Goal: Check status: Check status

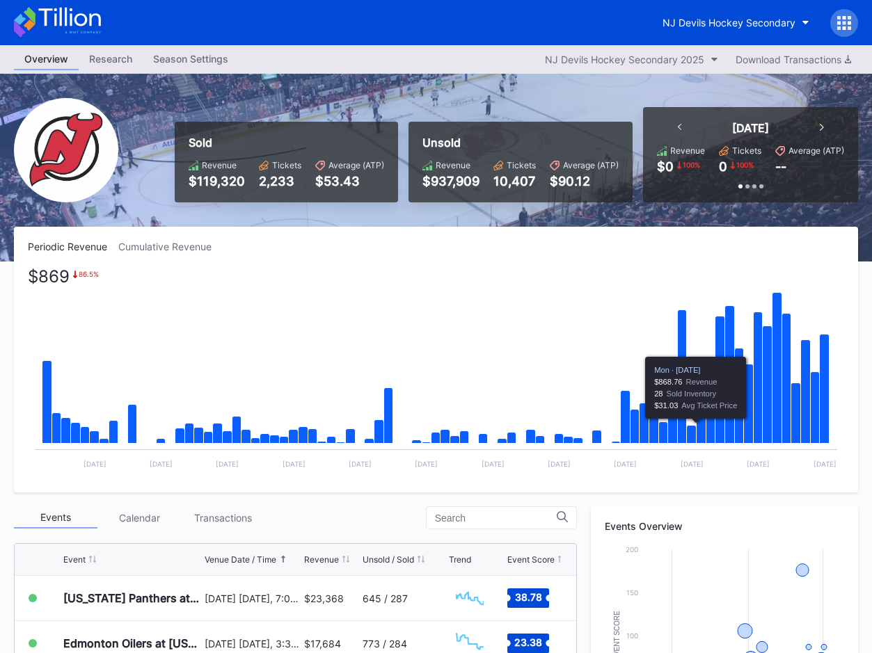
scroll to position [139, 0]
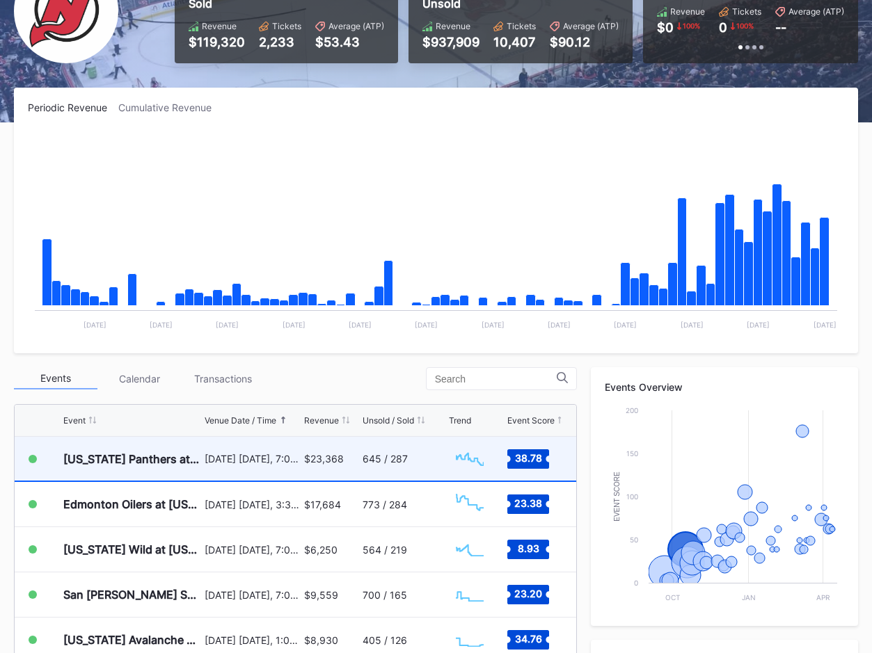
click at [395, 457] on div "645 / 287" at bounding box center [384, 459] width 45 height 12
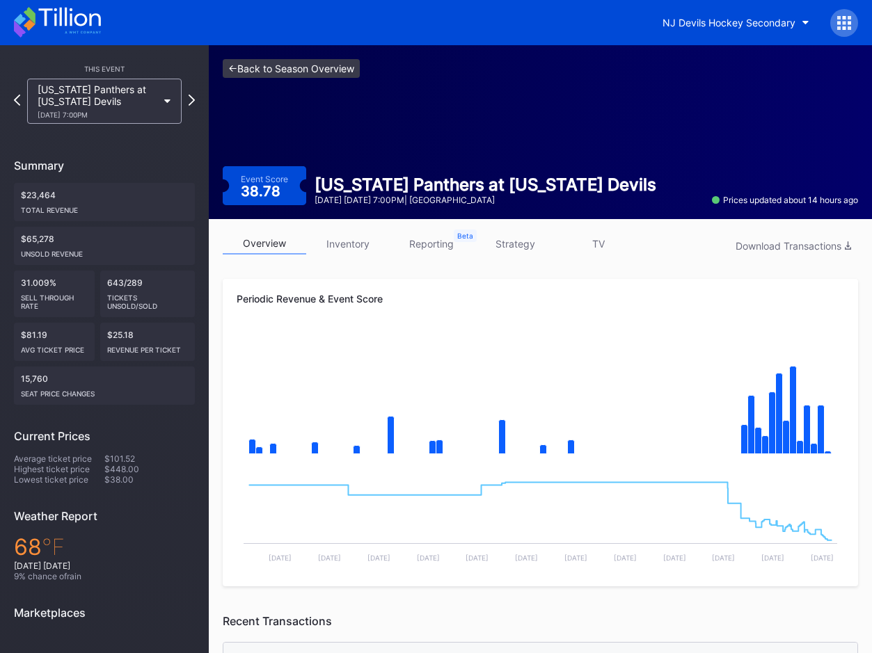
click at [312, 75] on link "<- Back to Season Overview" at bounding box center [291, 68] width 137 height 19
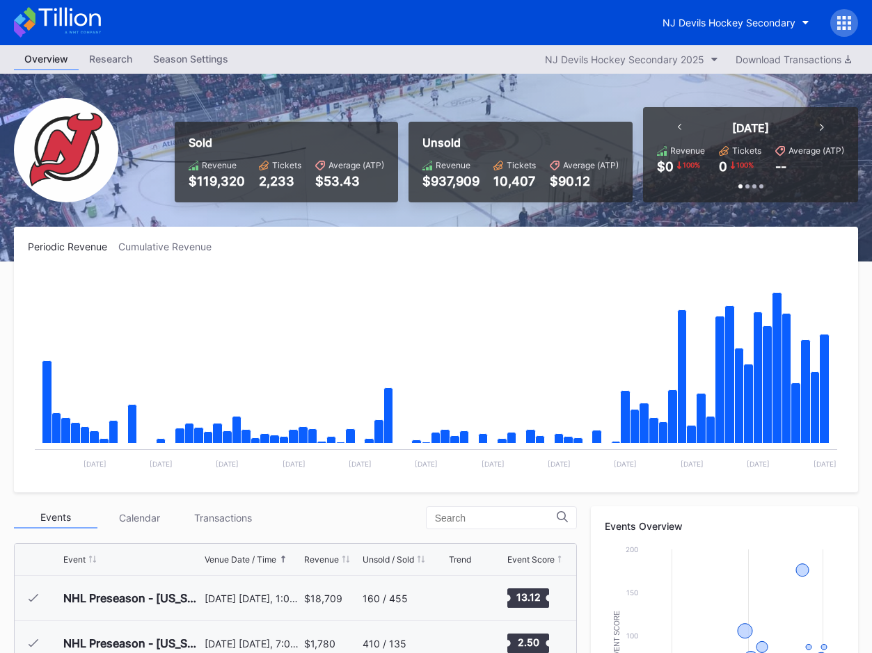
scroll to position [136, 0]
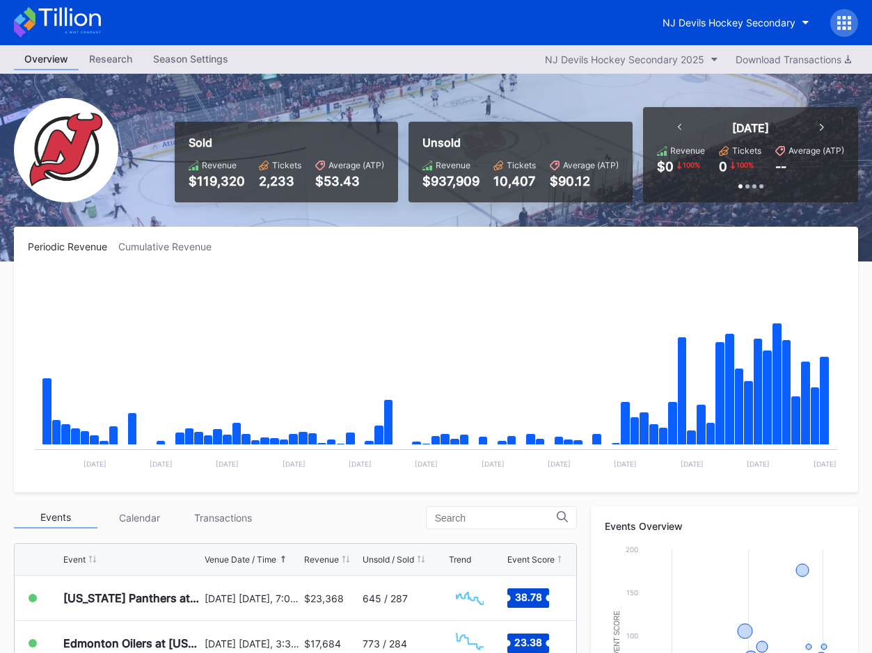
click at [583, 49] on div "Overview Research Season Settings NJ Devils Hockey Secondary 2025 Download Tran…" at bounding box center [436, 59] width 872 height 29
click at [588, 62] on div "NJ Devils Hockey Secondary 2025" at bounding box center [624, 60] width 159 height 12
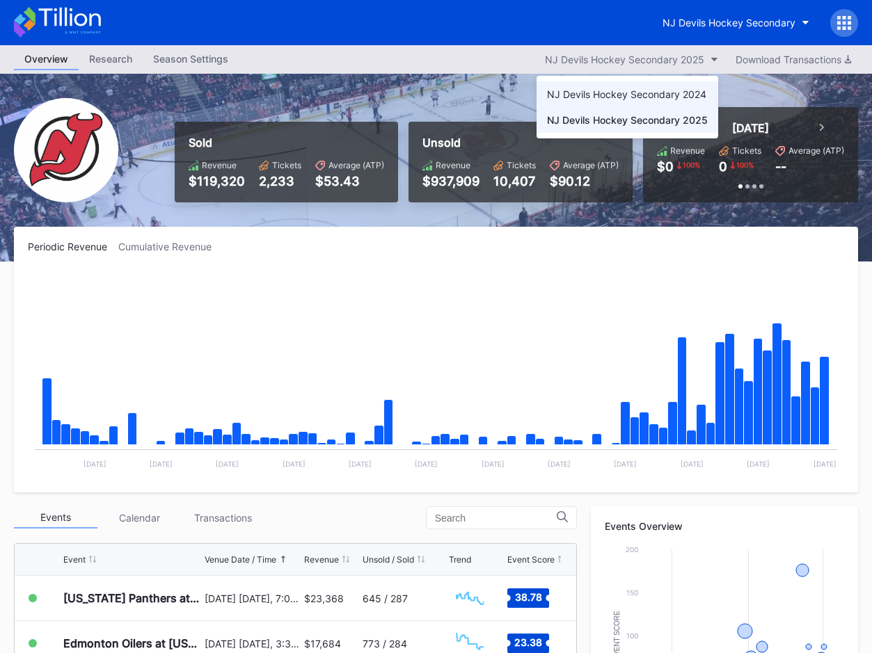
click at [606, 98] on div "NJ Devils Hockey Secondary 2024" at bounding box center [626, 94] width 159 height 12
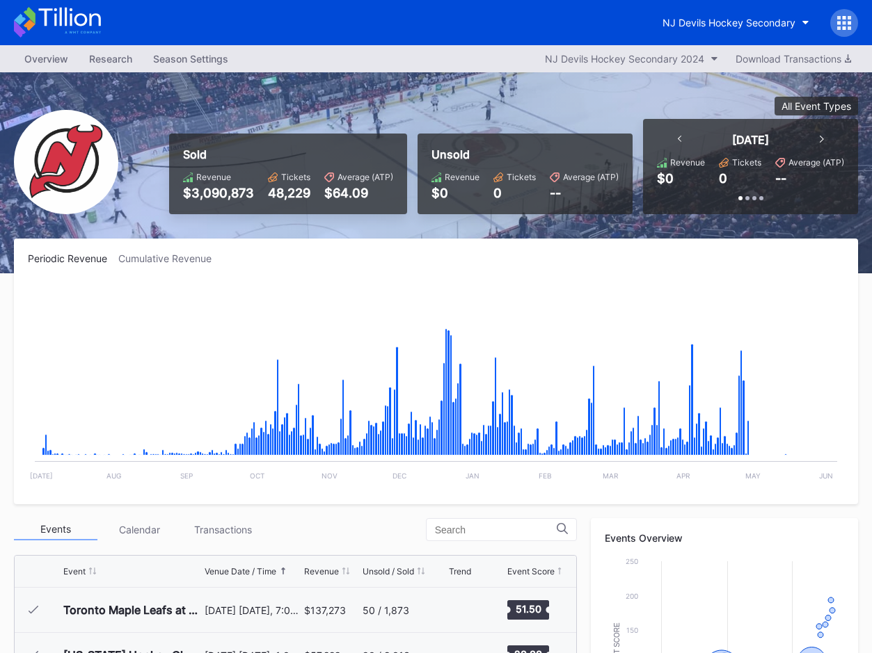
click at [174, 264] on div "Periodic Revenue Cumulative Revenue Created with Highcharts 11.2.0 Chart title …" at bounding box center [436, 372] width 844 height 266
click at [174, 261] on div "Cumulative Revenue" at bounding box center [170, 259] width 104 height 12
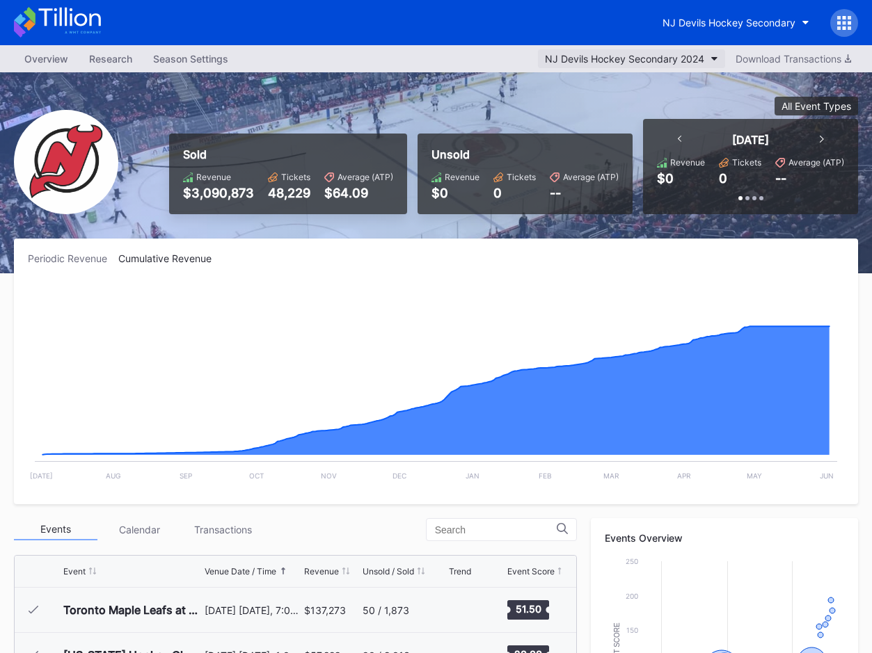
click at [652, 51] on button "NJ Devils Hockey Secondary 2024" at bounding box center [631, 58] width 187 height 19
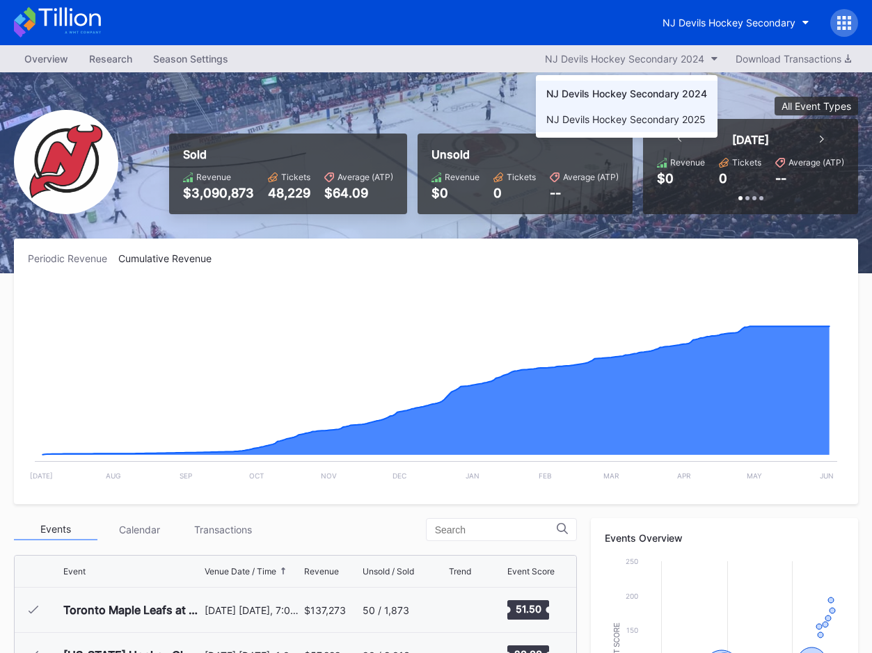
click at [640, 111] on div "NJ Devils Hockey Secondary 2025" at bounding box center [627, 119] width 182 height 26
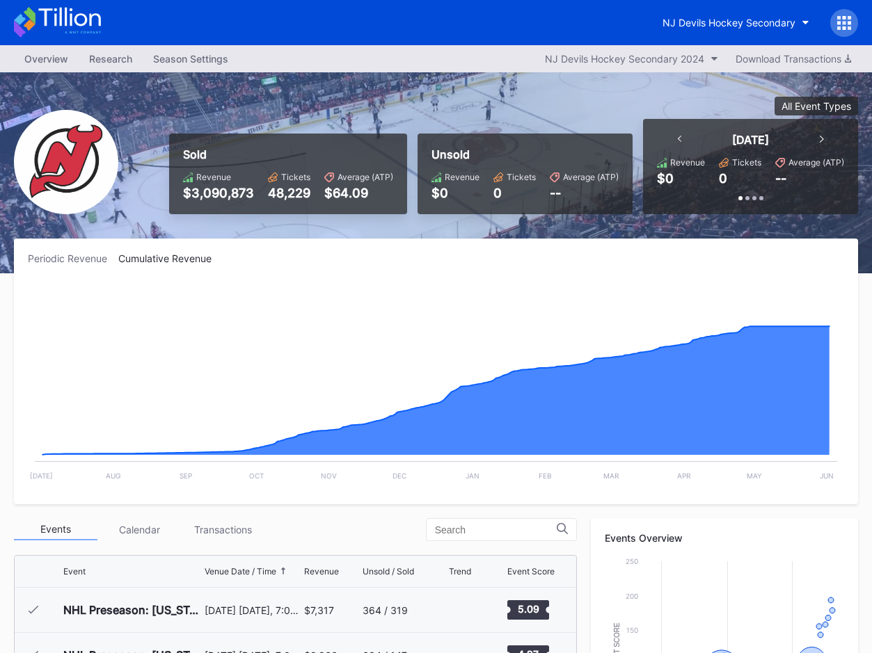
scroll to position [136, 0]
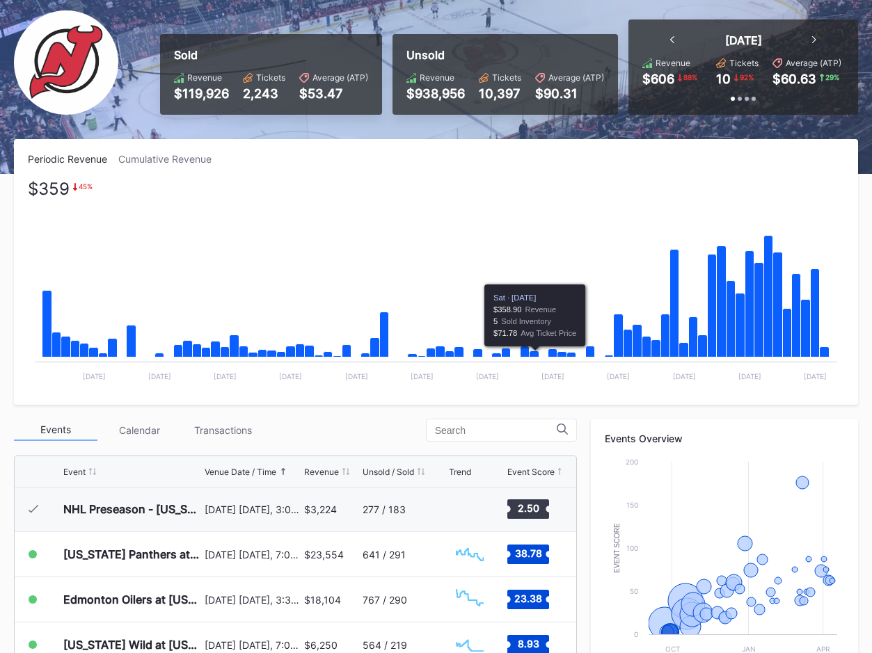
scroll to position [77, 0]
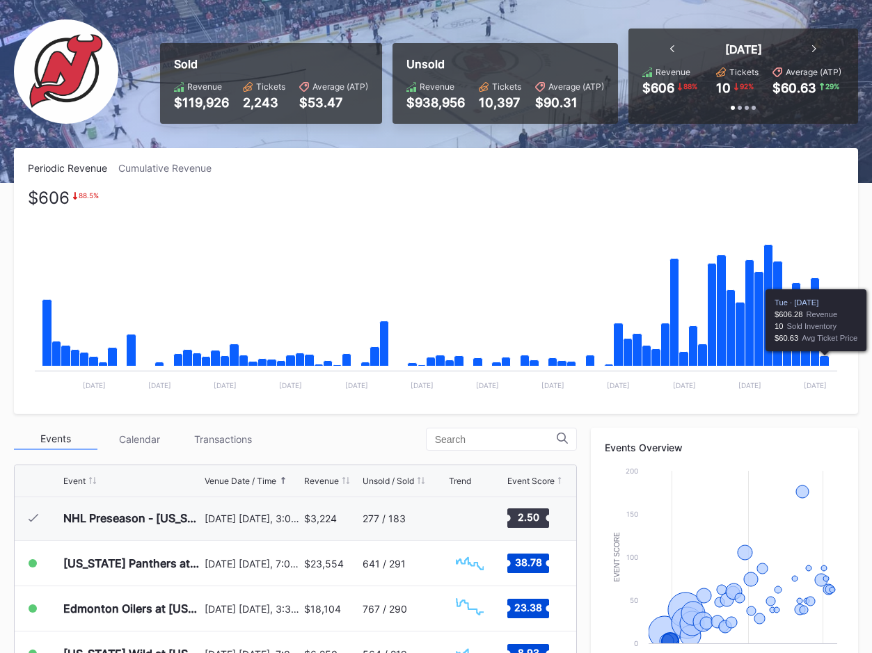
click at [824, 358] on icon "Chart title" at bounding box center [824, 361] width 10 height 10
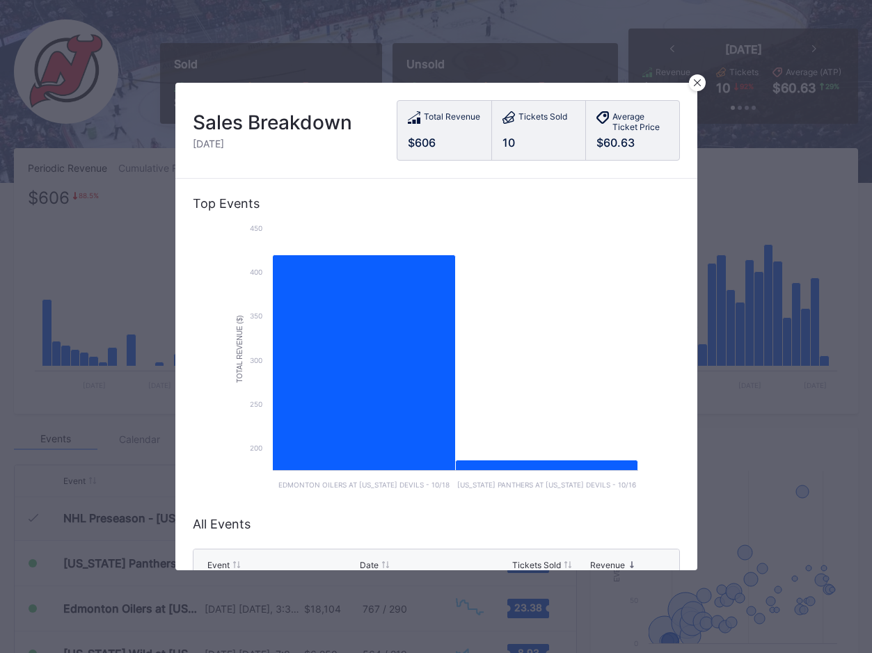
scroll to position [130, 0]
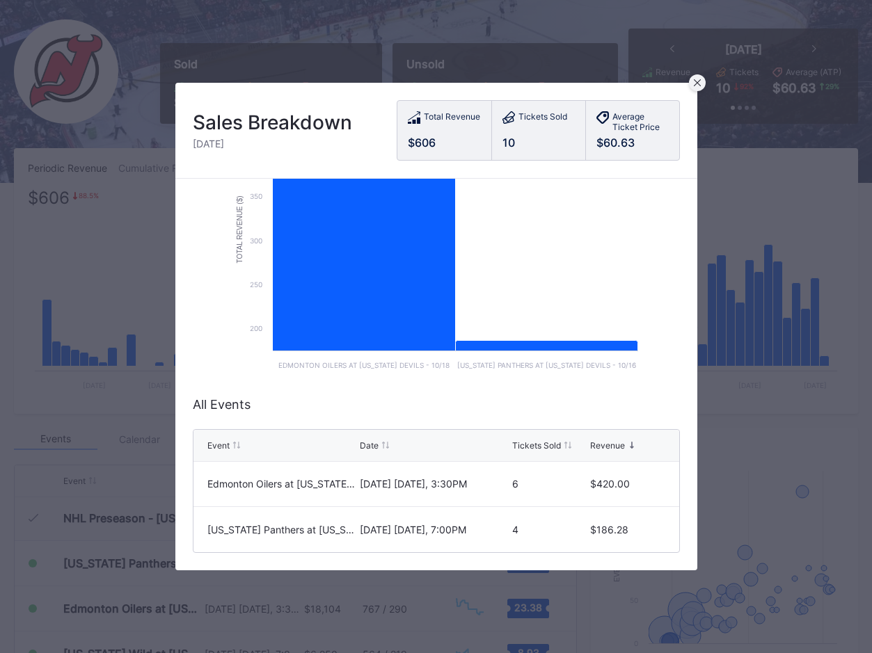
click at [691, 78] on div at bounding box center [697, 82] width 17 height 17
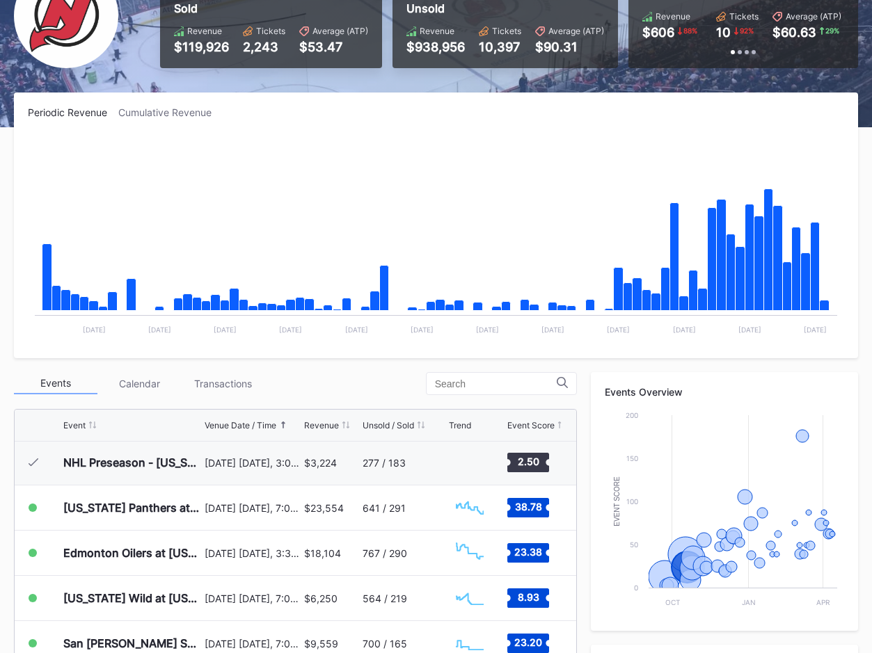
scroll to position [134, 0]
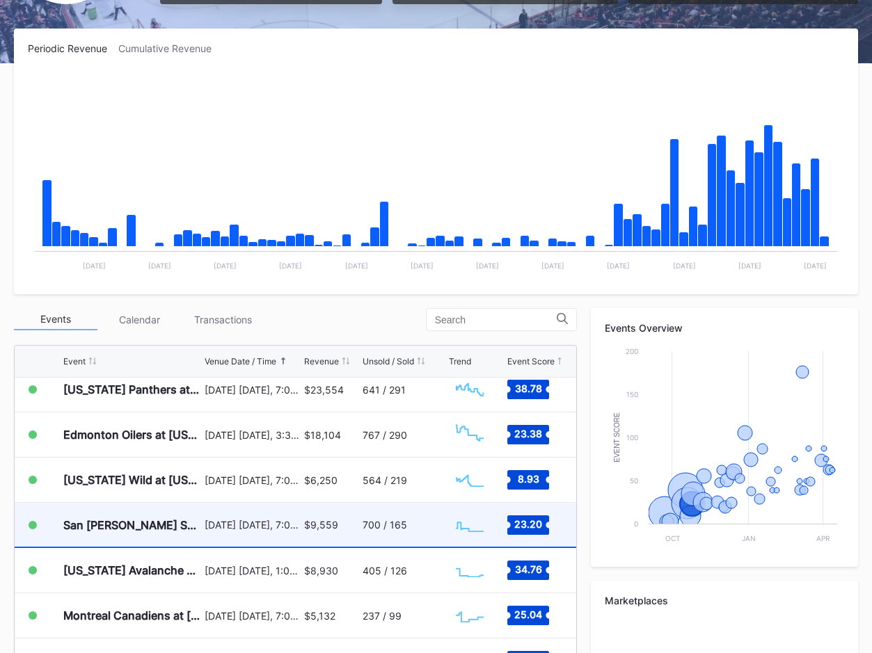
scroll to position [147, 0]
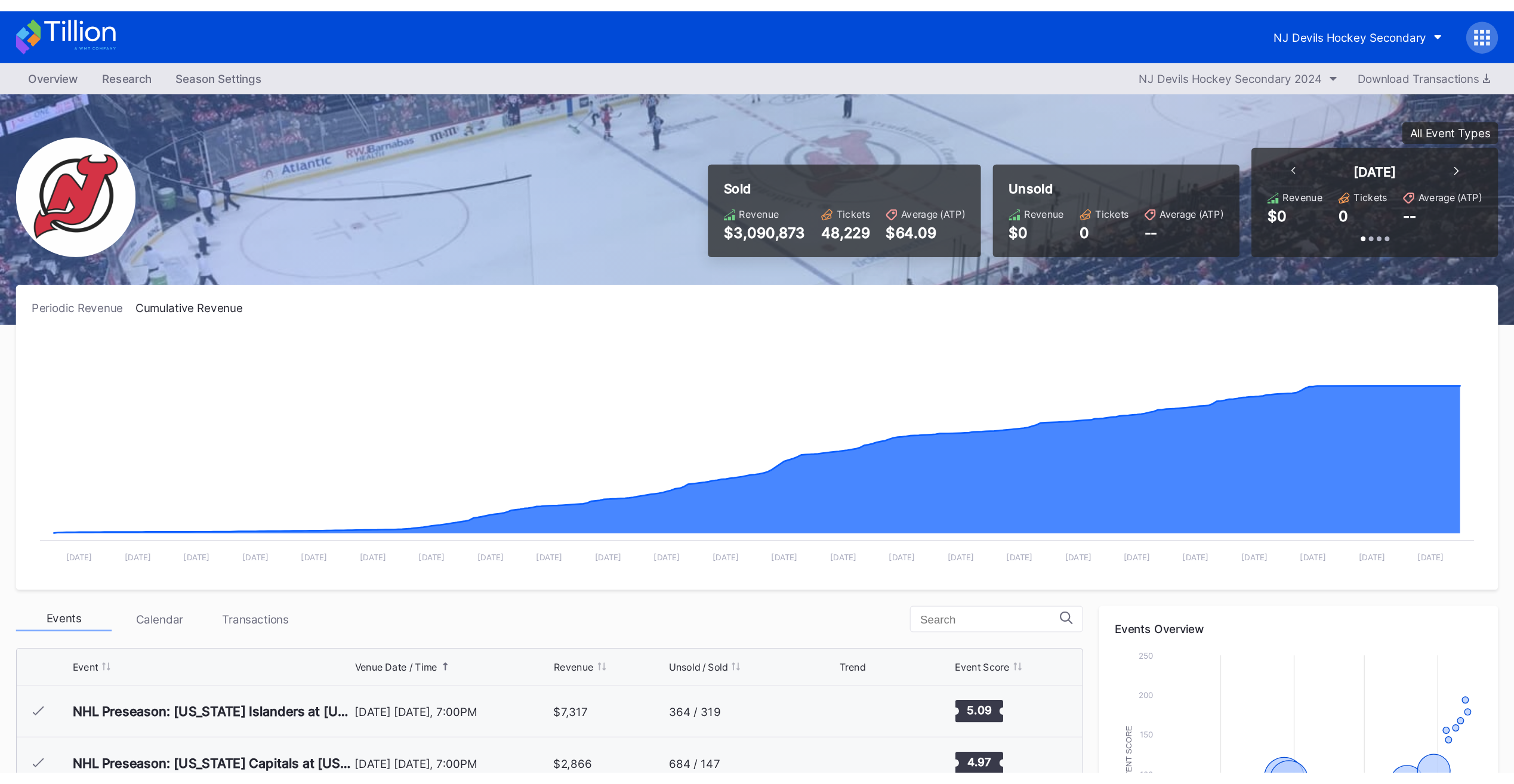
scroll to position [117, 0]
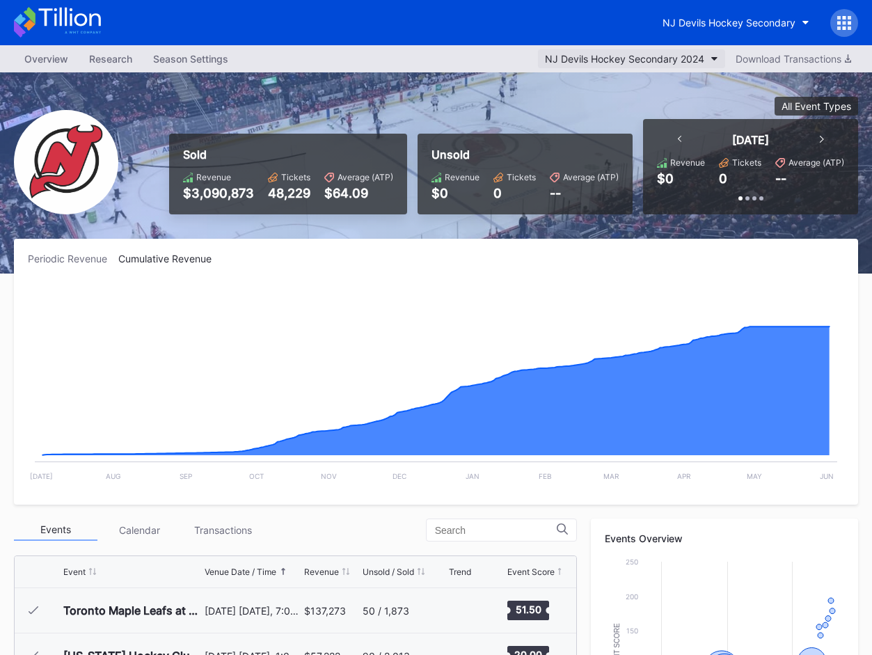
click at [667, 58] on div "NJ Devils Hockey Secondary 2024" at bounding box center [624, 59] width 159 height 12
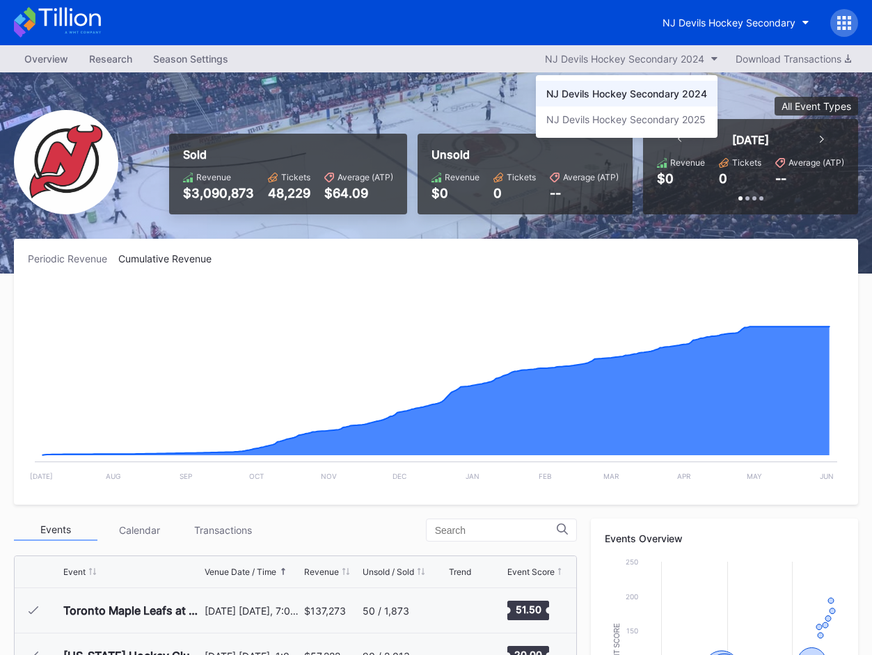
click at [646, 116] on div "NJ Devils Hockey Secondary 2025" at bounding box center [625, 119] width 159 height 12
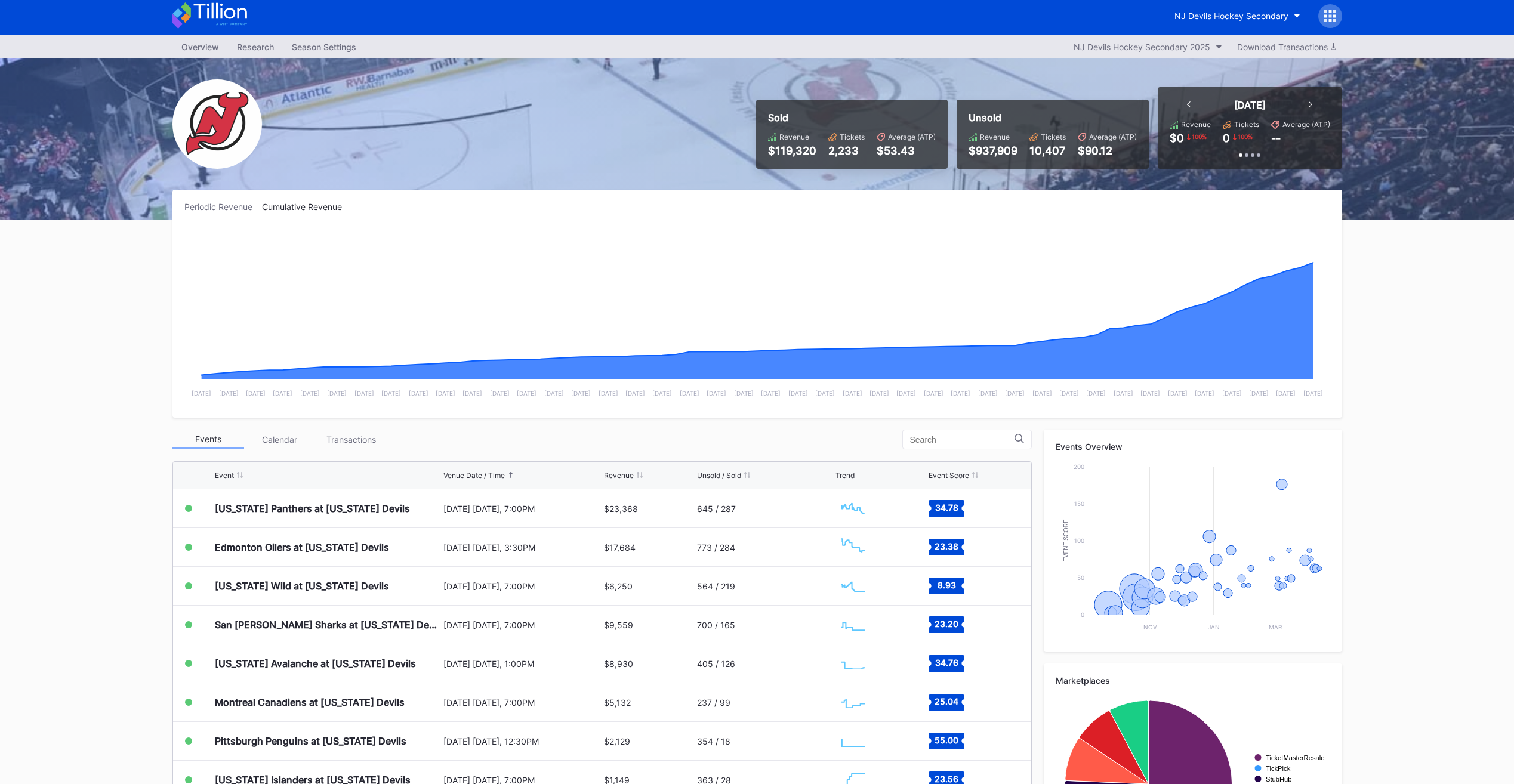
scroll to position [4, 0]
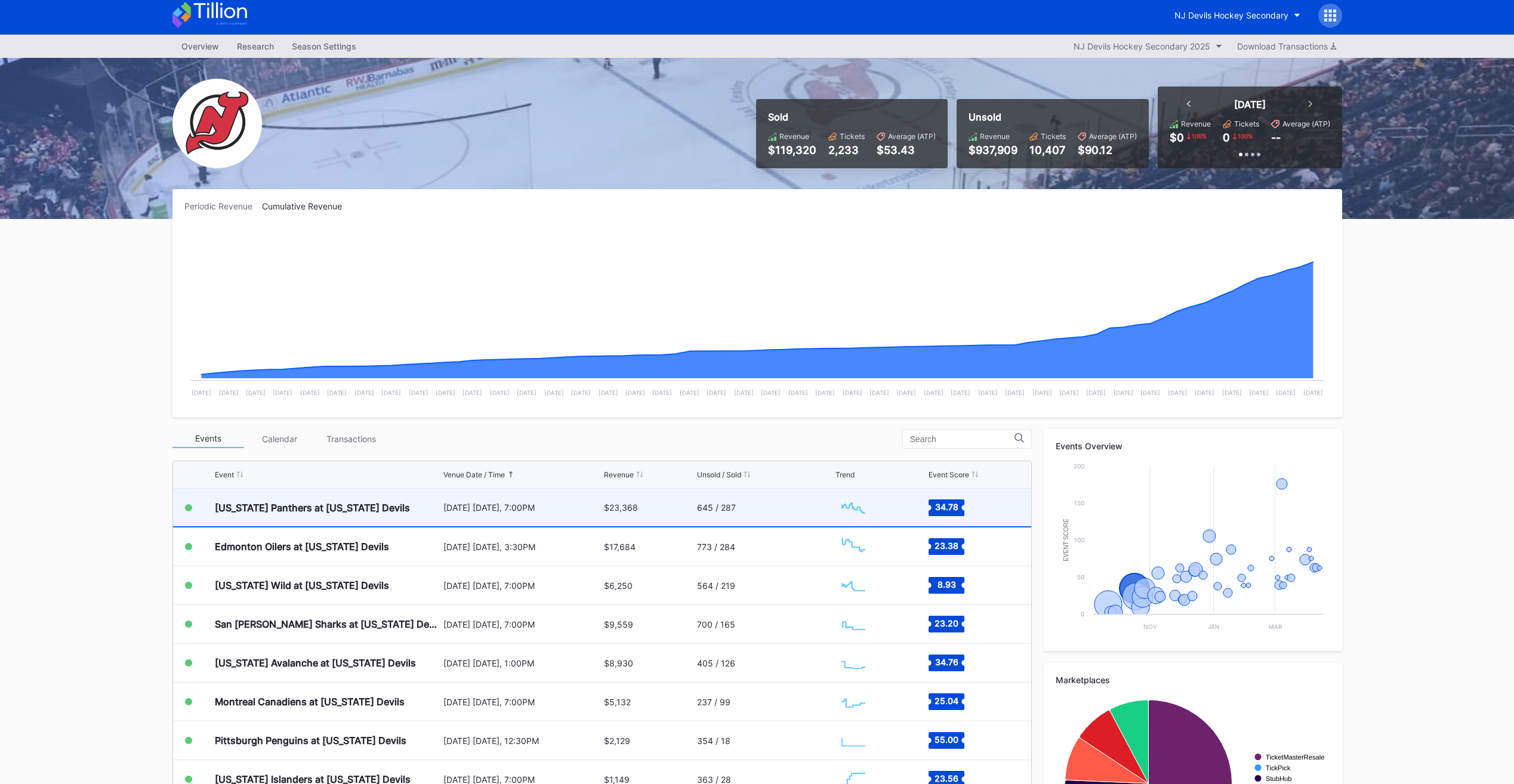
click at [739, 507] on div "645 / 287" at bounding box center [765, 508] width 136 height 38
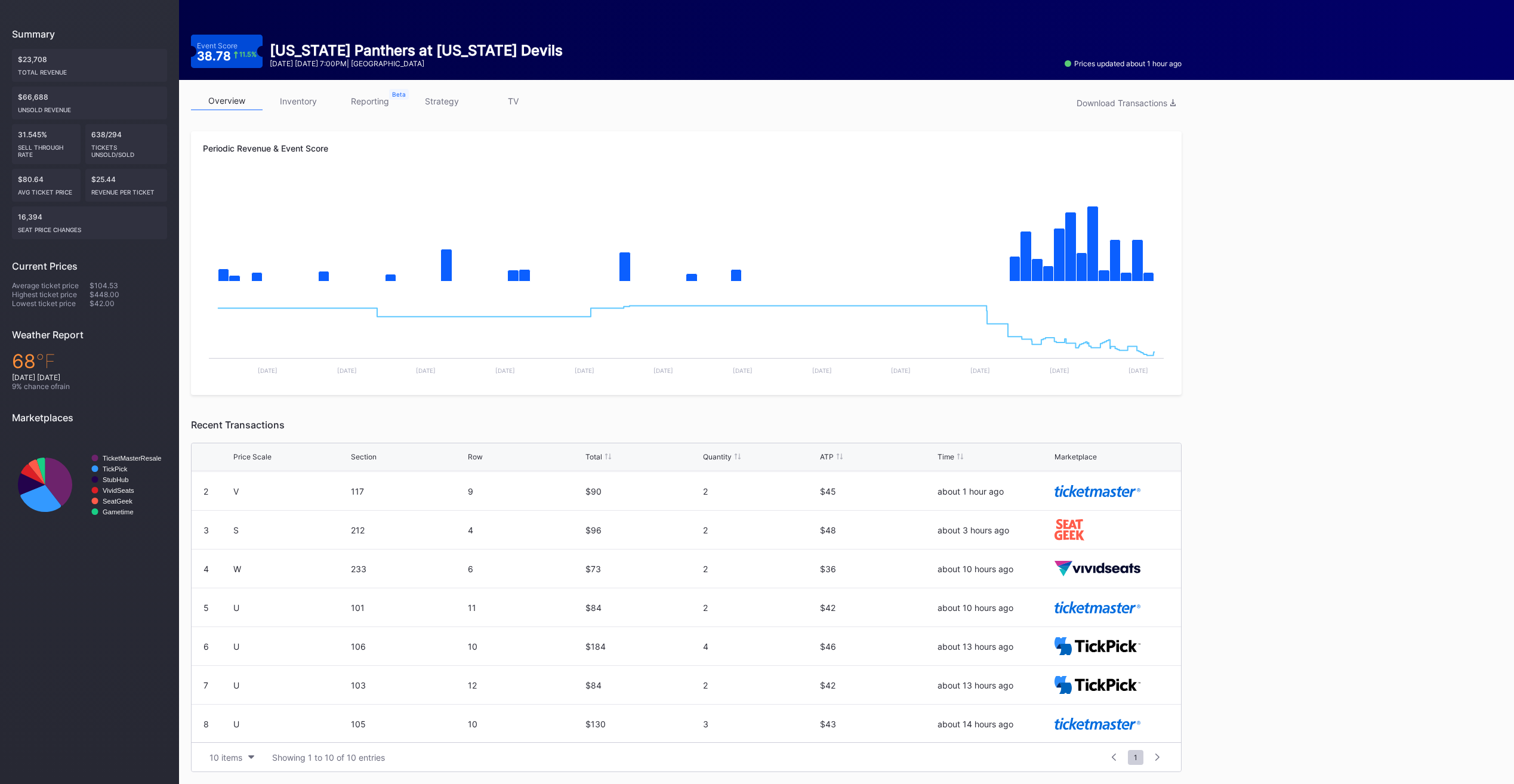
scroll to position [117, 0]
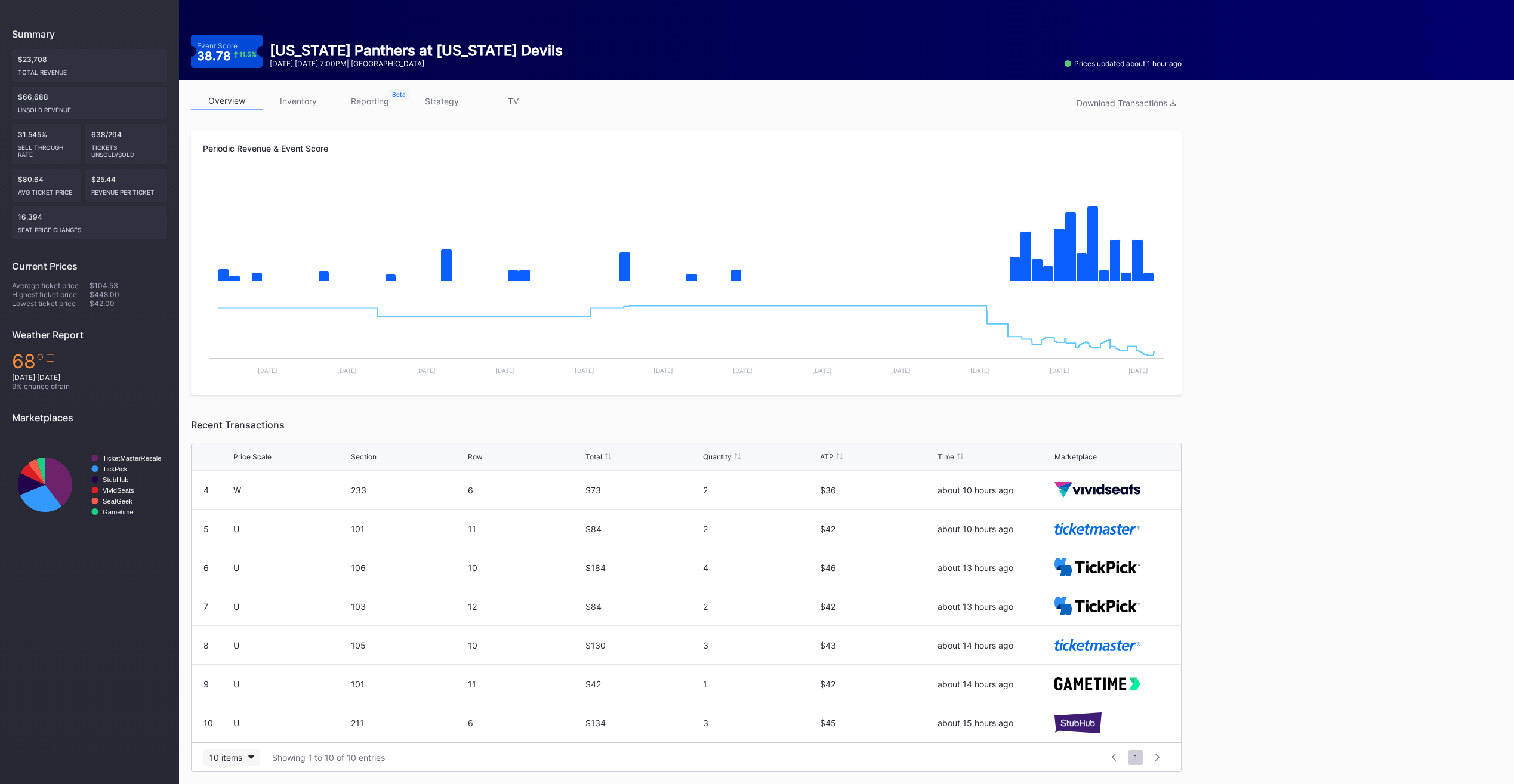
click at [233, 569] on div "10 items" at bounding box center [226, 757] width 33 height 10
click at [235, 569] on div "100 items" at bounding box center [232, 706] width 39 height 10
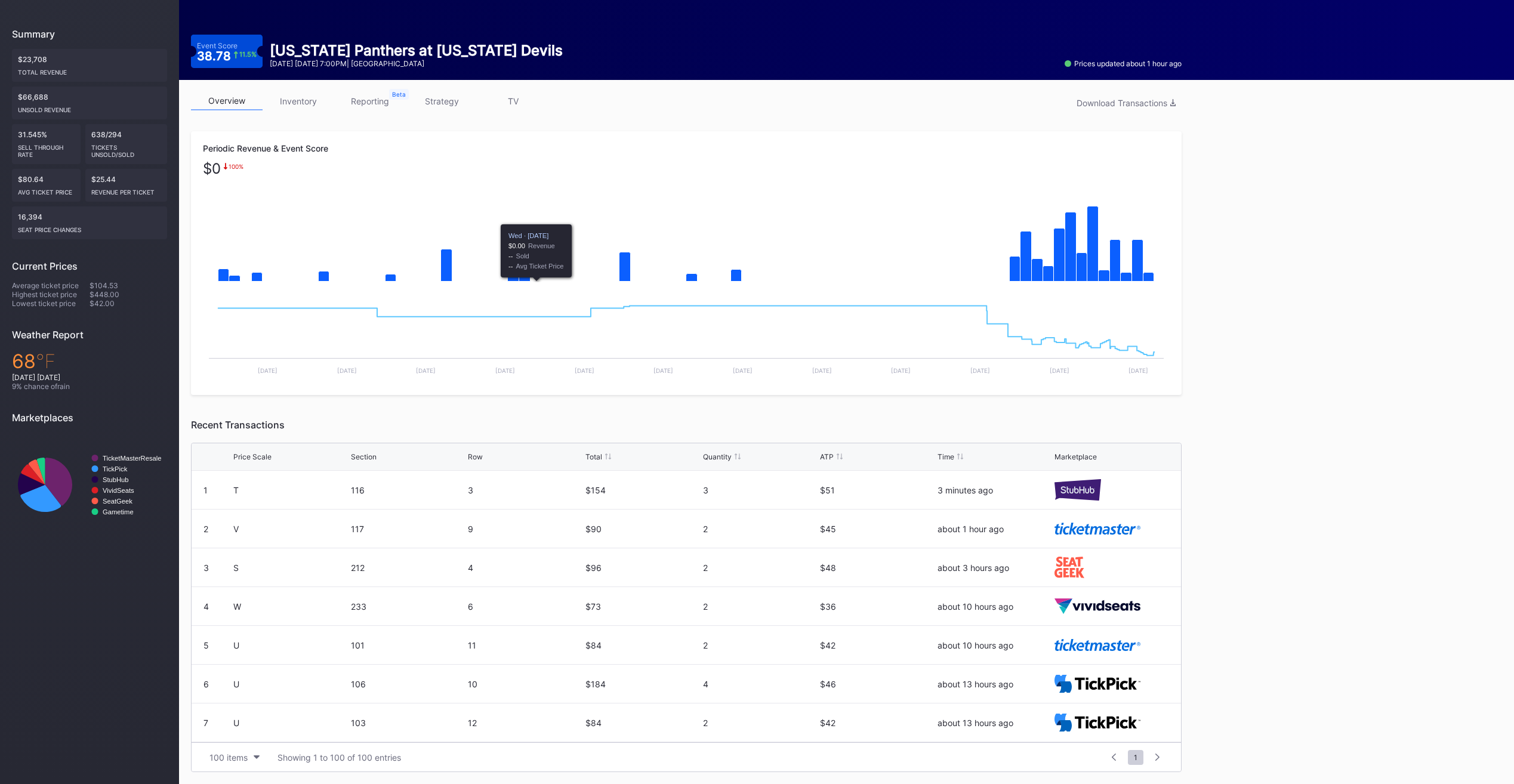
scroll to position [0, 0]
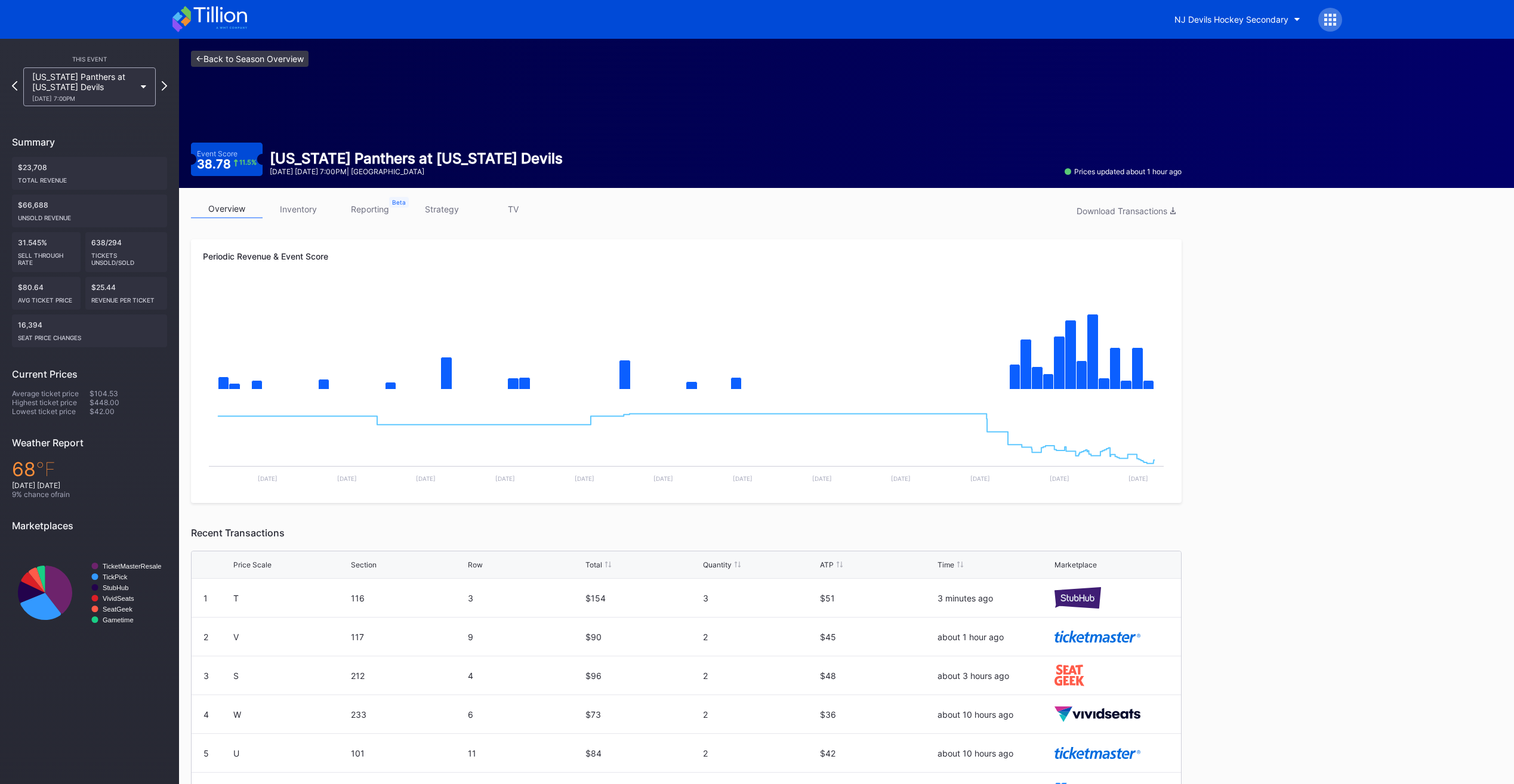
click at [236, 60] on link "<- Back to Season Overview" at bounding box center [250, 58] width 118 height 16
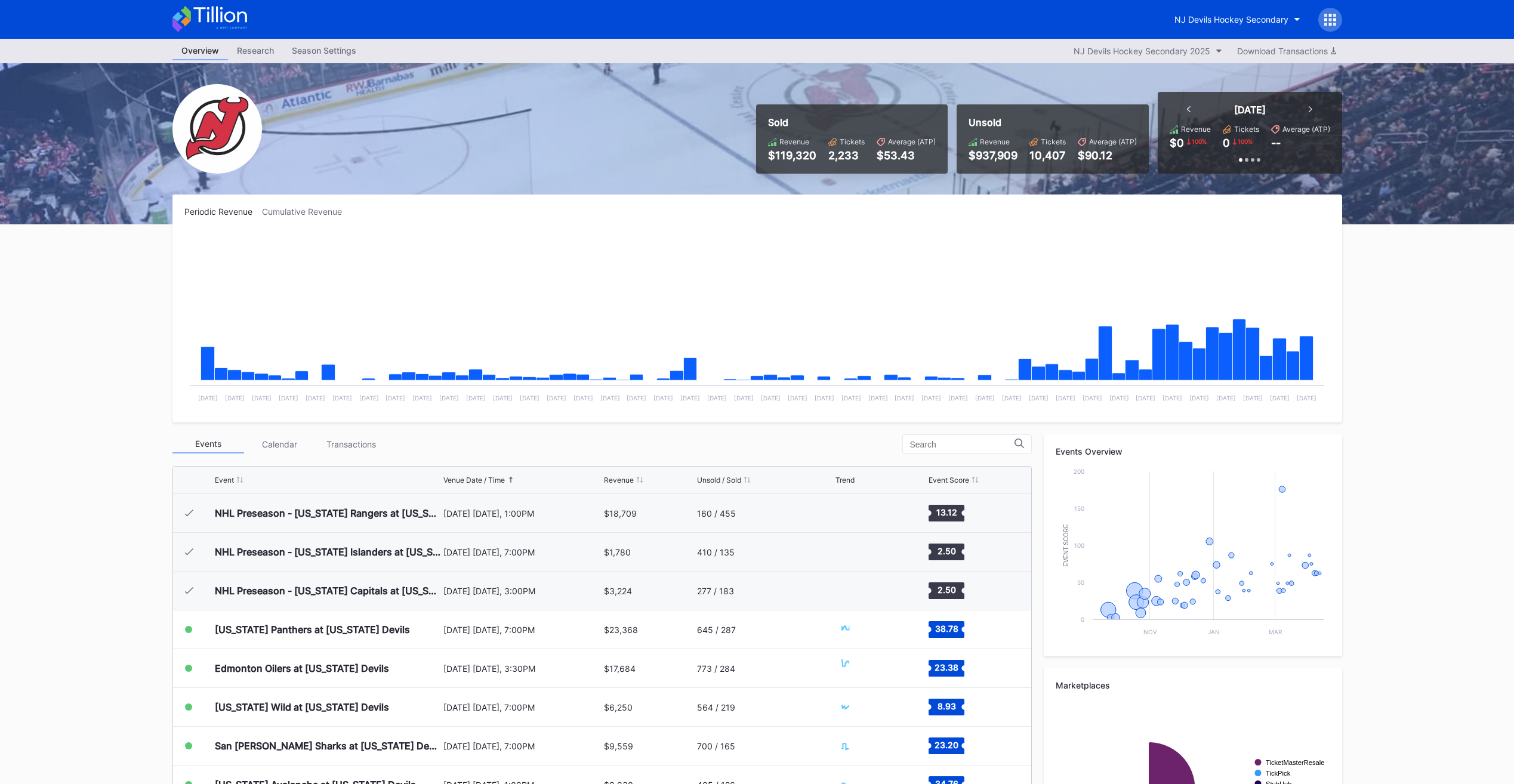
scroll to position [117, 0]
